Goal: Information Seeking & Learning: Learn about a topic

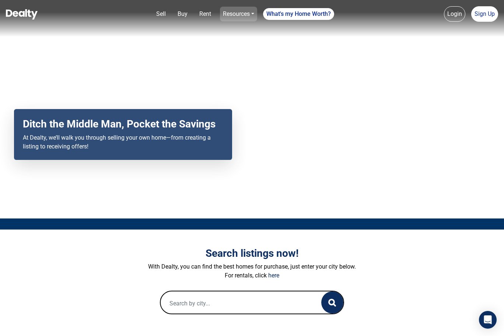
click at [245, 13] on link "Resources" at bounding box center [238, 14] width 37 height 15
click at [228, 41] on link "Loan Options" at bounding box center [227, 42] width 54 height 12
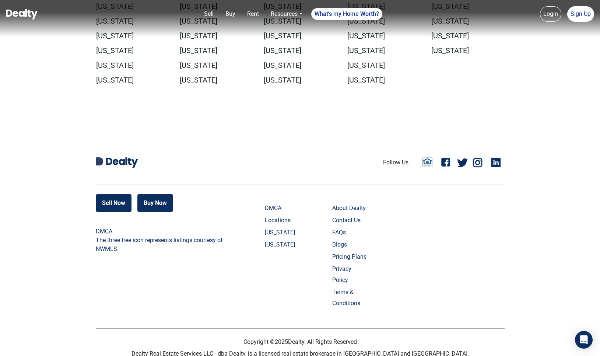
scroll to position [1755, 0]
